Goal: Transaction & Acquisition: Purchase product/service

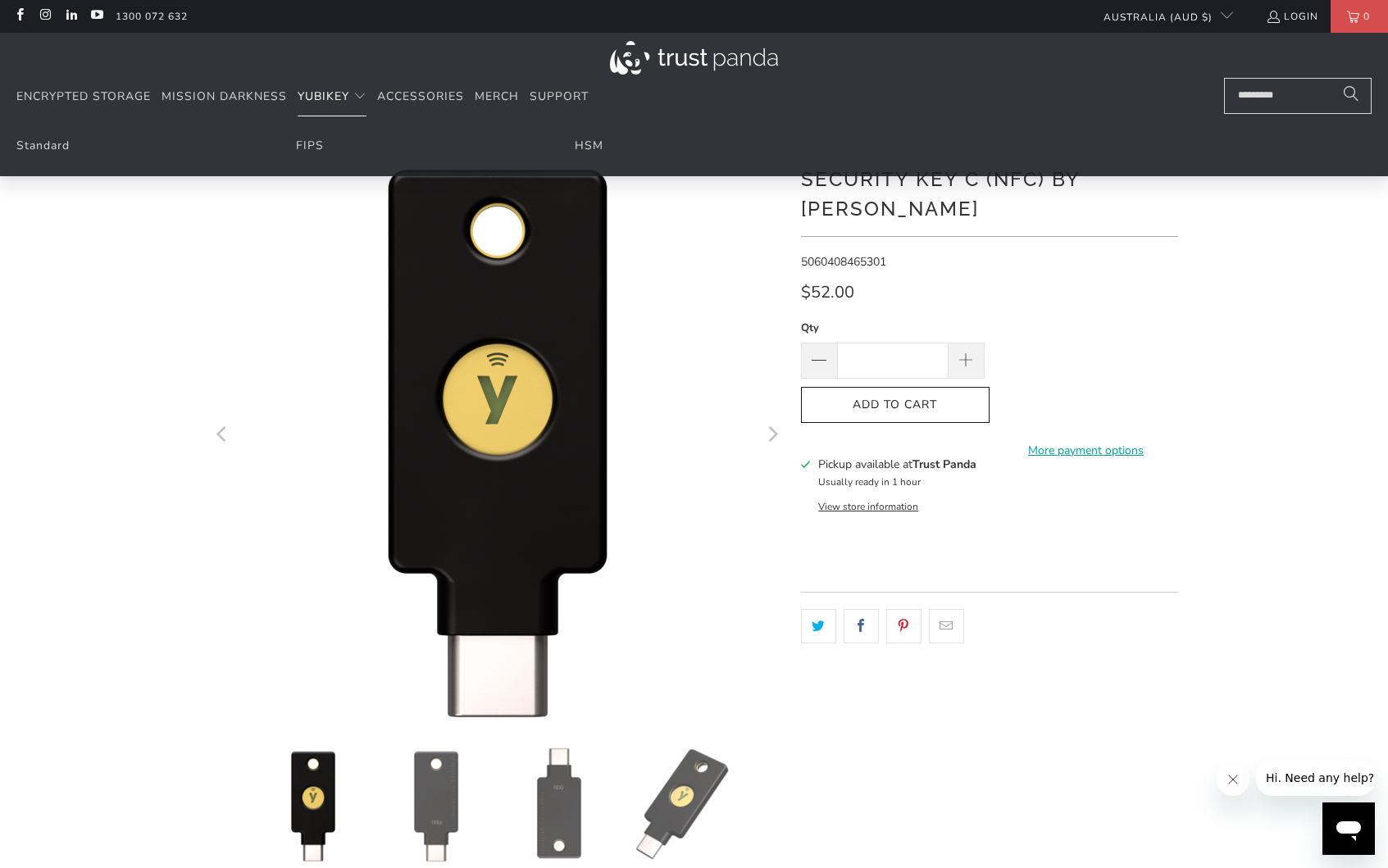
click at [349, 93] on span "YubiKey" at bounding box center [324, 96] width 52 height 16
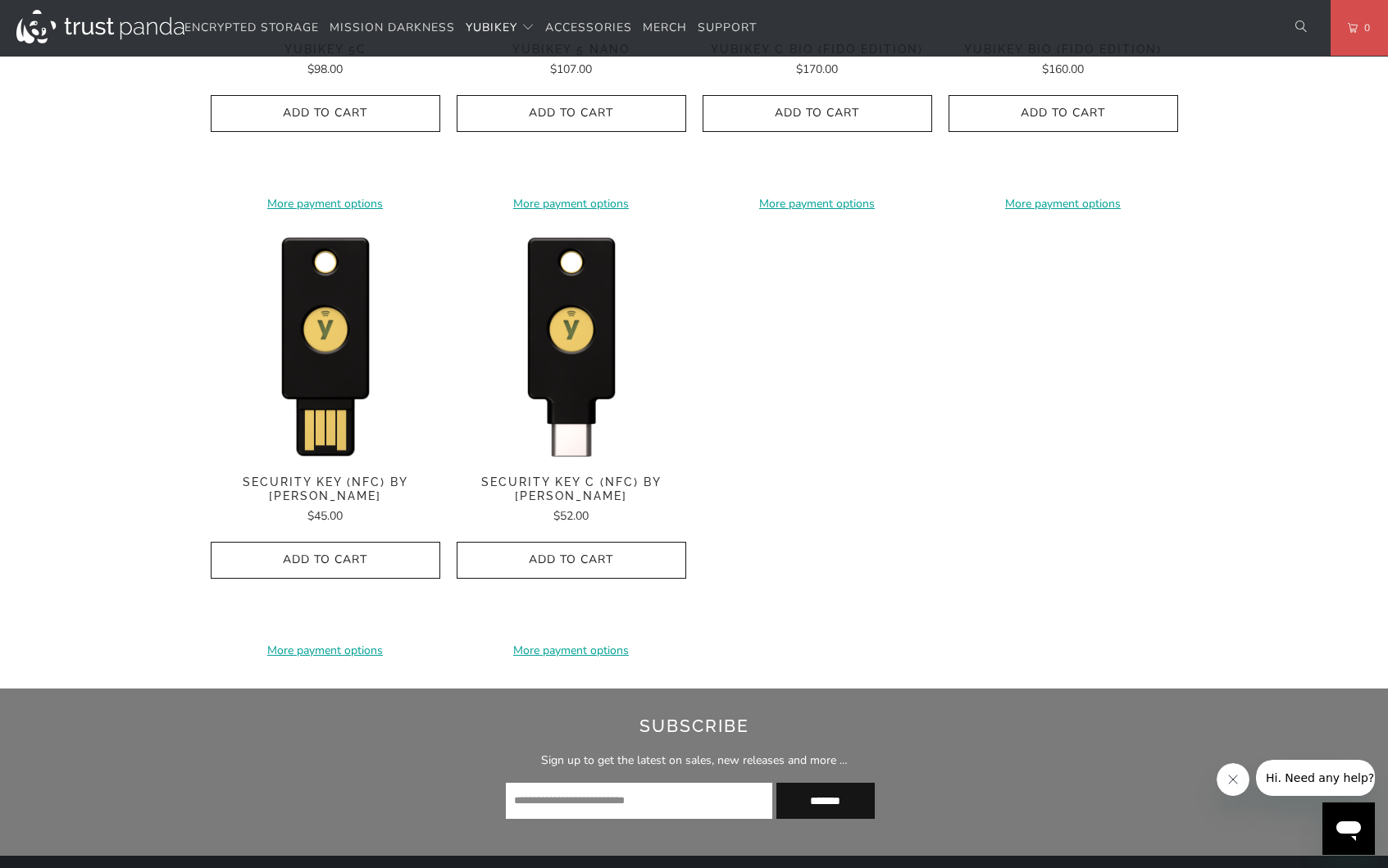
scroll to position [1546, 0]
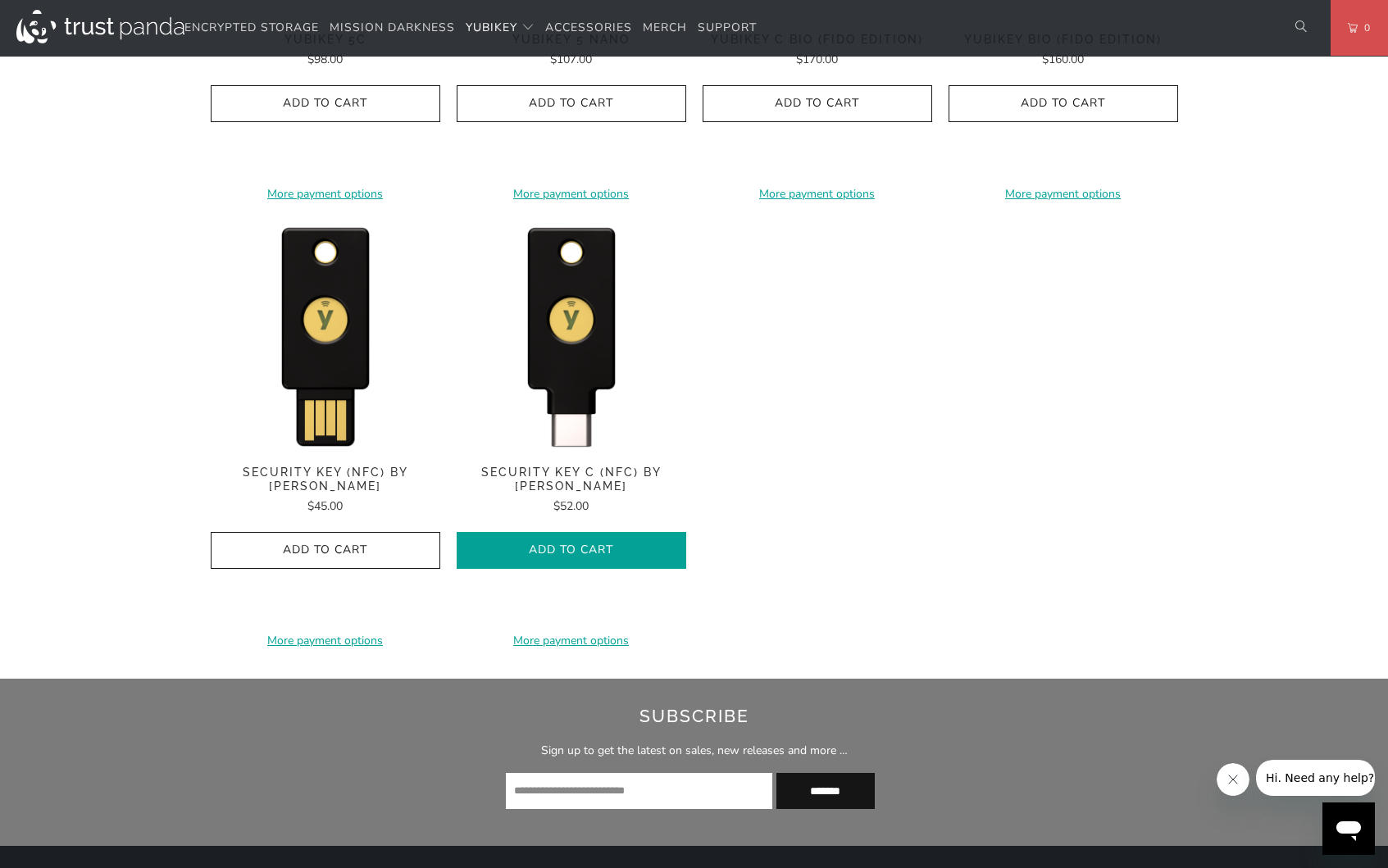
click at [632, 553] on span "Add to Cart" at bounding box center [571, 550] width 195 height 14
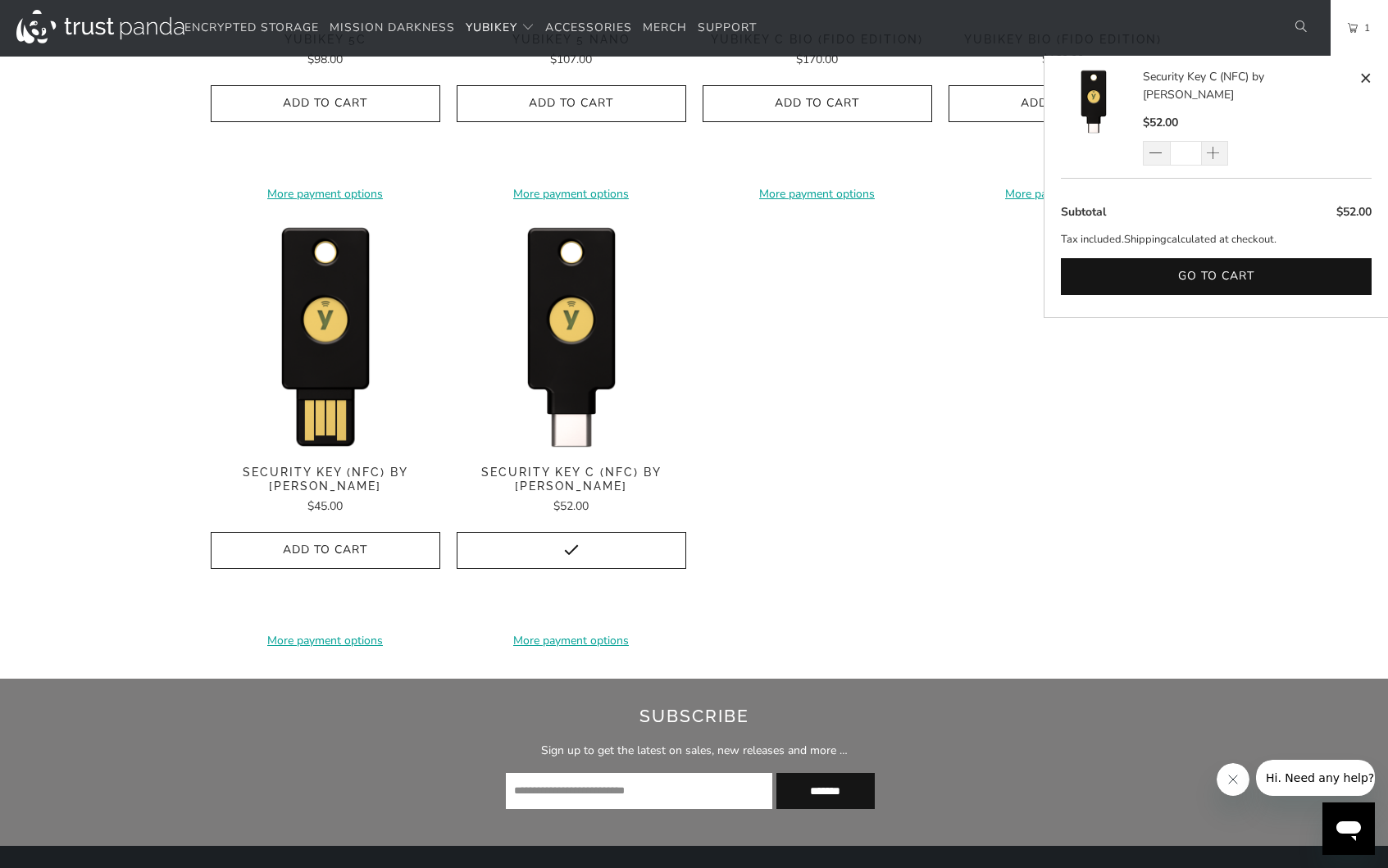
scroll to position [1918, 0]
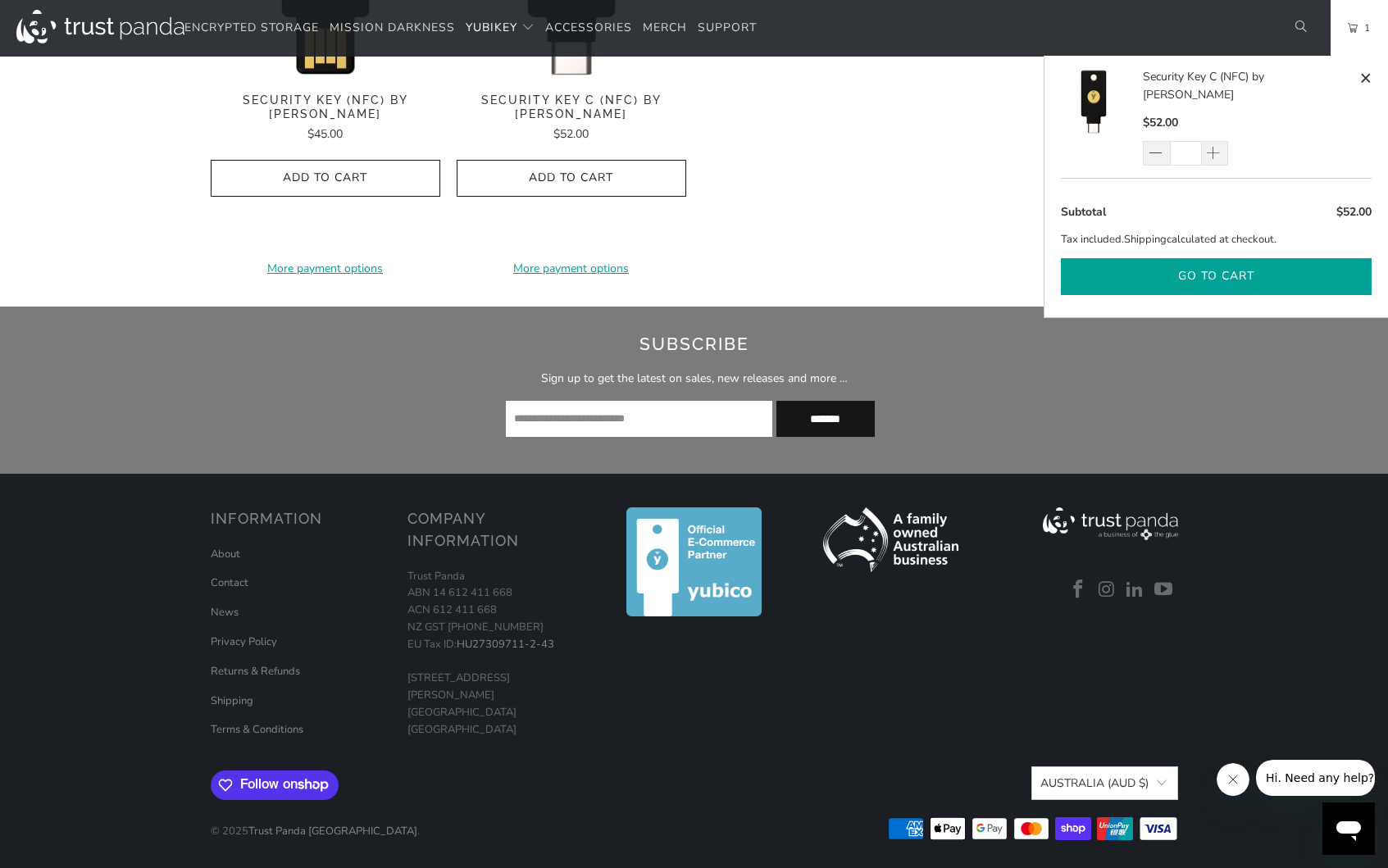
click at [1165, 258] on button "Go to cart" at bounding box center [1216, 277] width 311 height 37
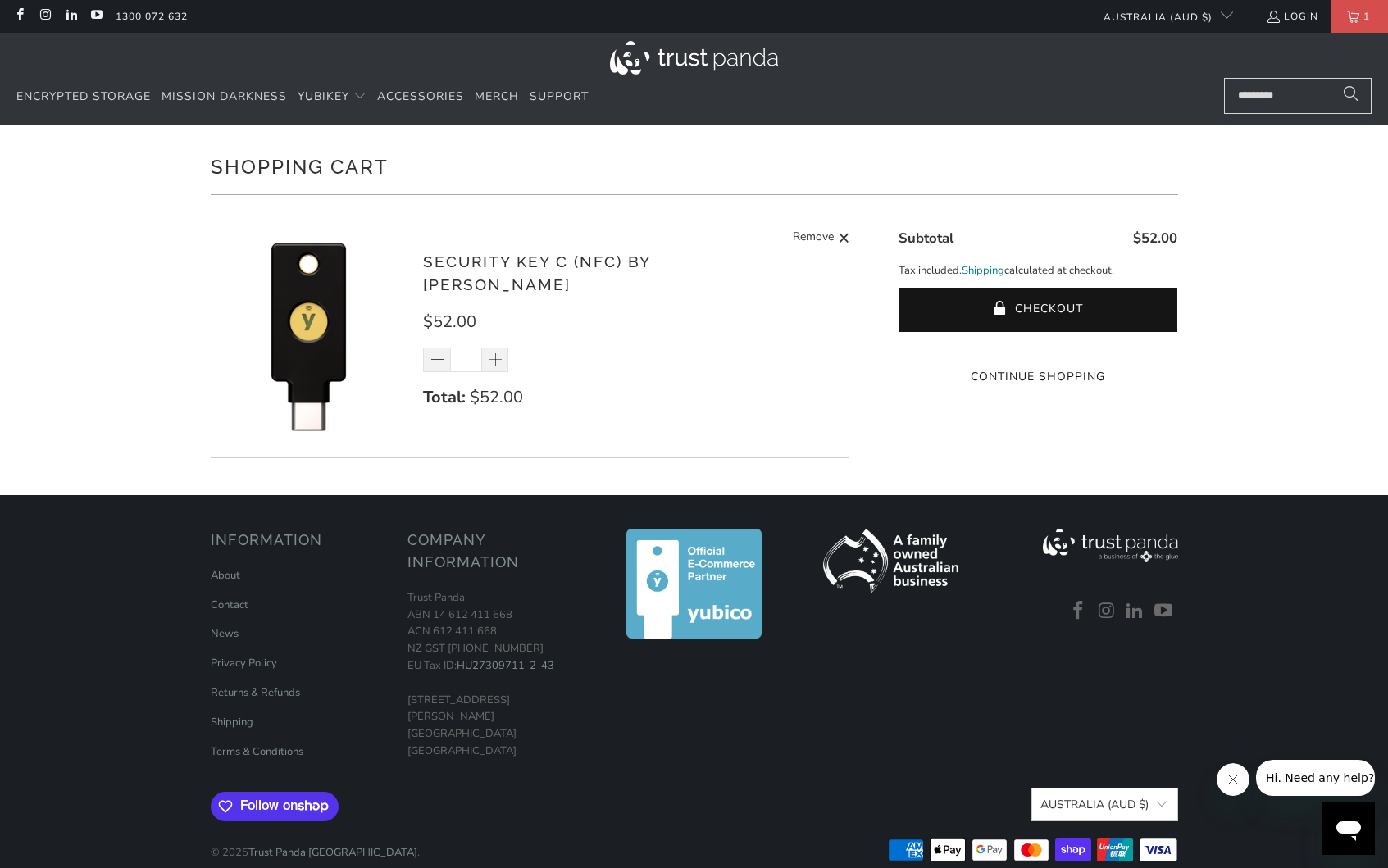
click at [980, 266] on link "Shipping" at bounding box center [983, 271] width 43 height 18
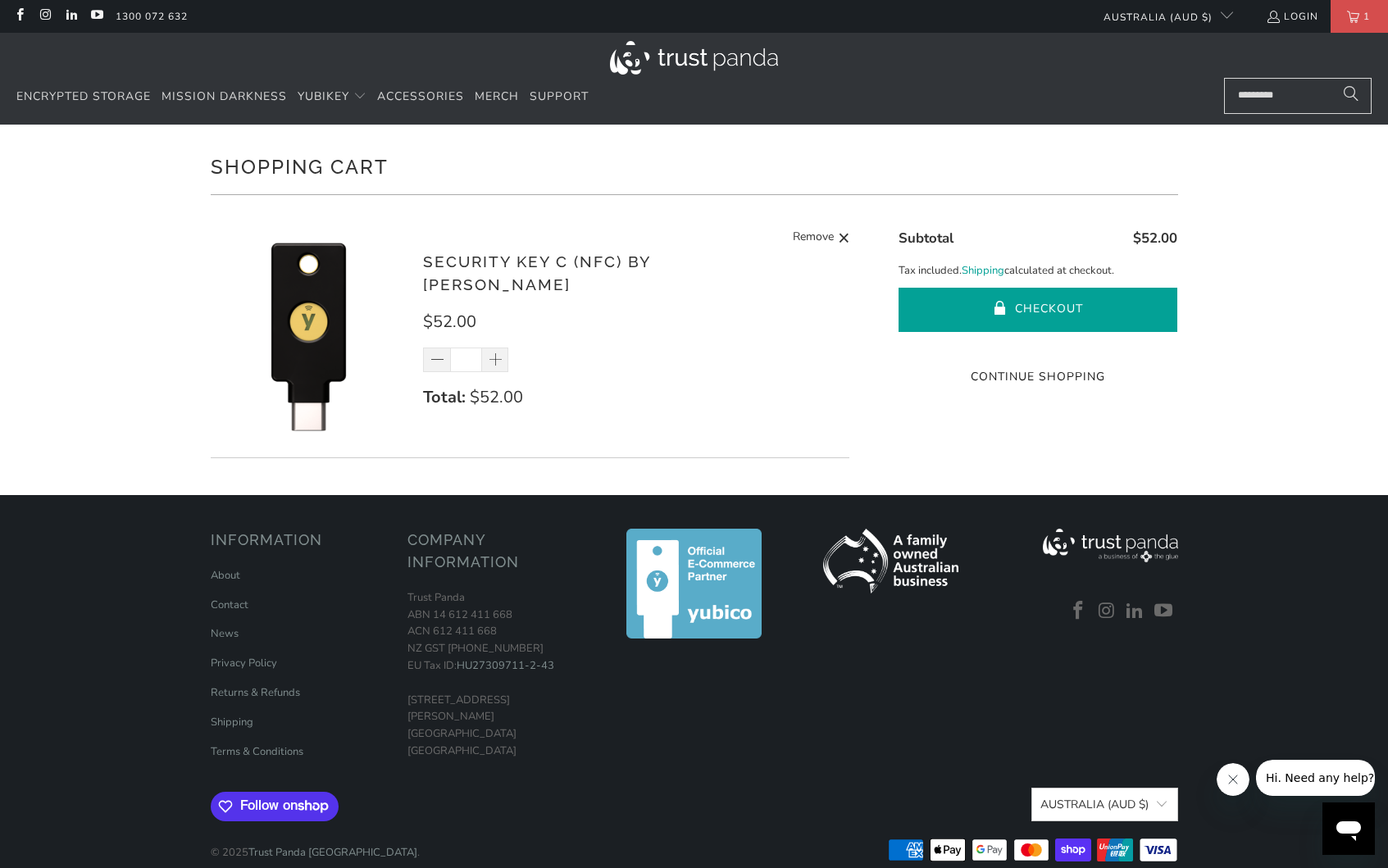
click at [960, 312] on button "Checkout" at bounding box center [1038, 309] width 279 height 44
